Goal: Download file/media

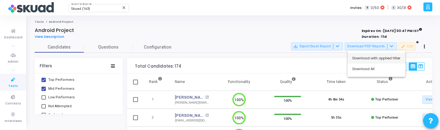
click at [363, 62] on button "Download with applied filter" at bounding box center [377, 58] width 58 height 11
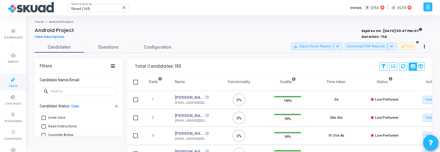
click at [369, 48] on button "Download PDF Reports" at bounding box center [371, 46] width 52 height 8
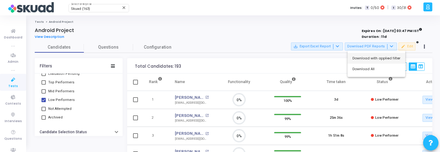
click at [366, 60] on button "Download with applied filter" at bounding box center [377, 58] width 58 height 11
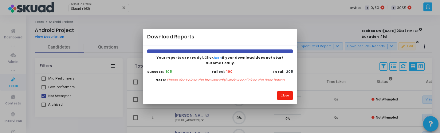
click at [288, 97] on button "Close" at bounding box center [285, 95] width 16 height 8
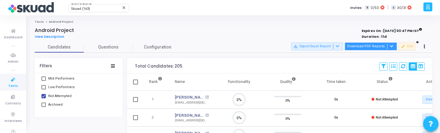
click at [355, 48] on button "Download PDF Reports" at bounding box center [371, 46] width 52 height 8
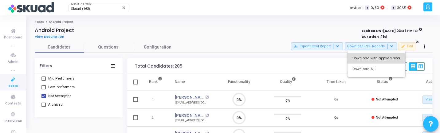
click at [355, 60] on button "Download with applied filter" at bounding box center [377, 58] width 58 height 11
